Goal: Obtain resource: Obtain resource

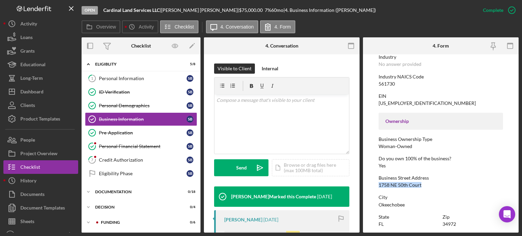
scroll to position [136, 0]
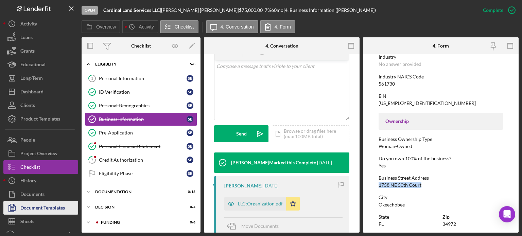
click at [24, 204] on div "Document Templates" at bounding box center [42, 208] width 45 height 15
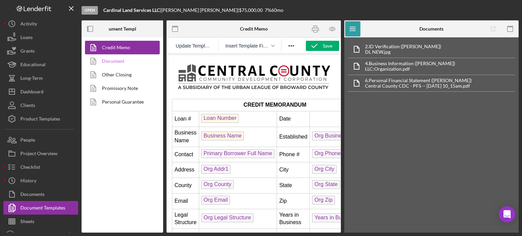
click at [108, 58] on link "Document" at bounding box center [120, 61] width 71 height 14
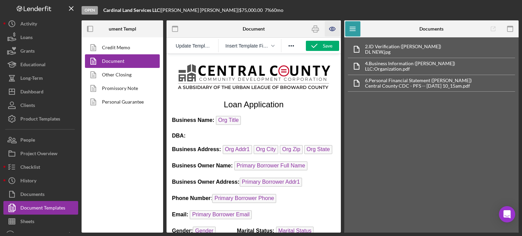
drag, startPoint x: 514, startPoint y: 24, endPoint x: 464, endPoint y: 35, distance: 51.1
click at [514, 25] on icon "button" at bounding box center [510, 28] width 15 height 15
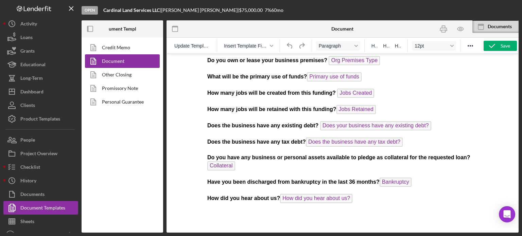
scroll to position [360, 0]
